Goal: Navigation & Orientation: Understand site structure

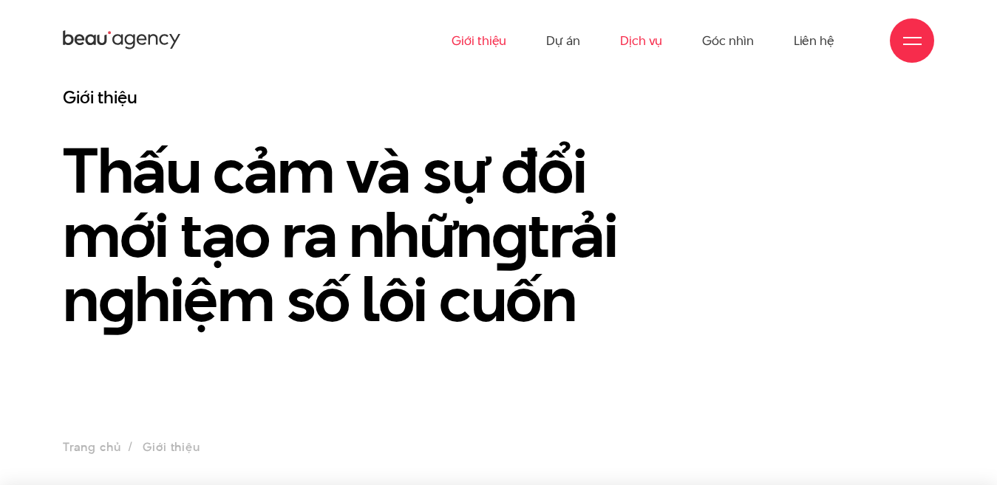
click at [644, 38] on link "Dịch vụ" at bounding box center [641, 40] width 42 height 81
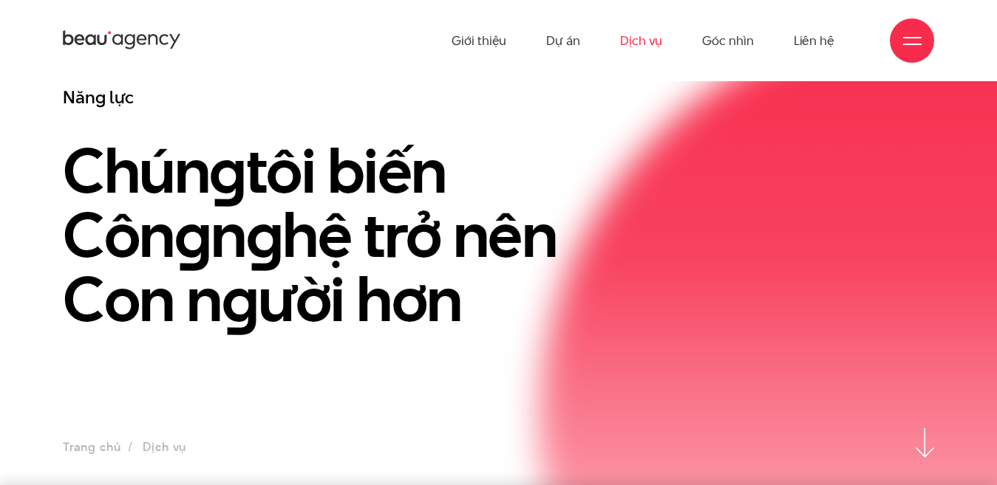
click at [650, 43] on link "Dịch vụ" at bounding box center [641, 40] width 42 height 81
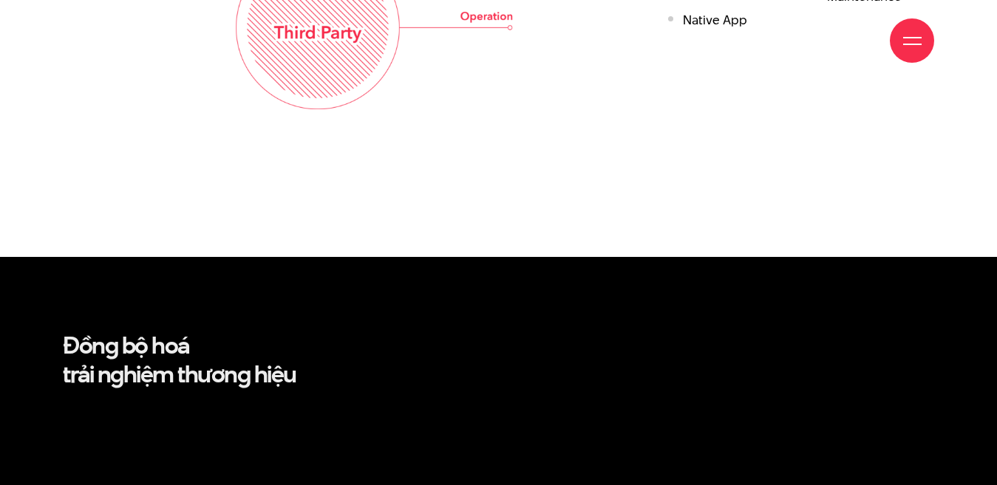
scroll to position [2956, 0]
